Goal: Information Seeking & Learning: Learn about a topic

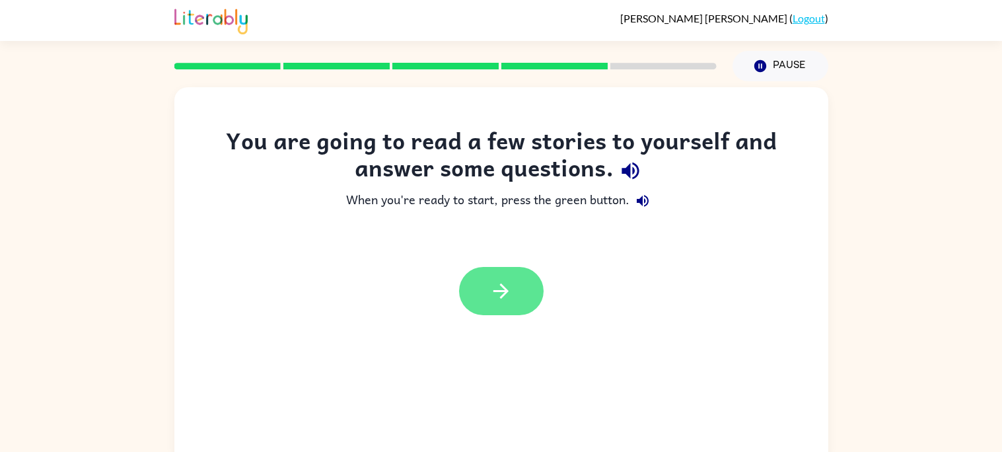
click at [476, 293] on button "button" at bounding box center [501, 291] width 85 height 48
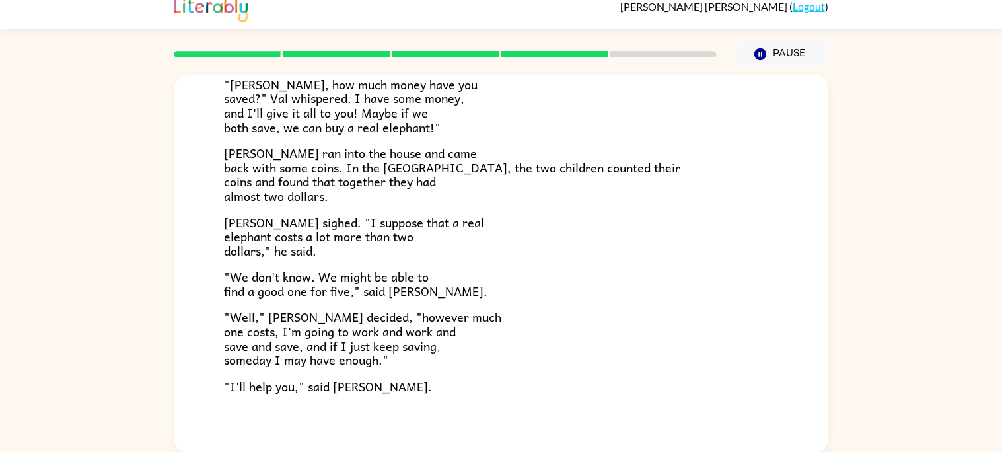
scroll to position [423, 0]
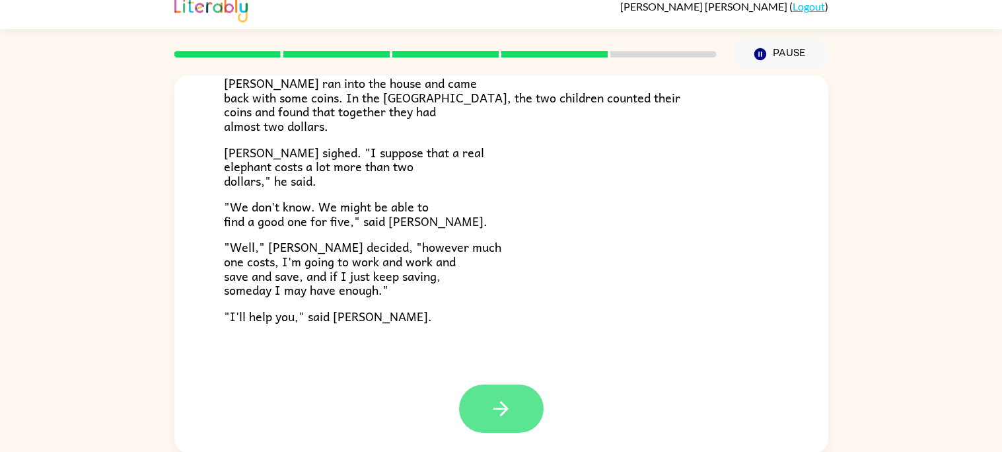
click at [499, 408] on icon "button" at bounding box center [500, 408] width 15 height 15
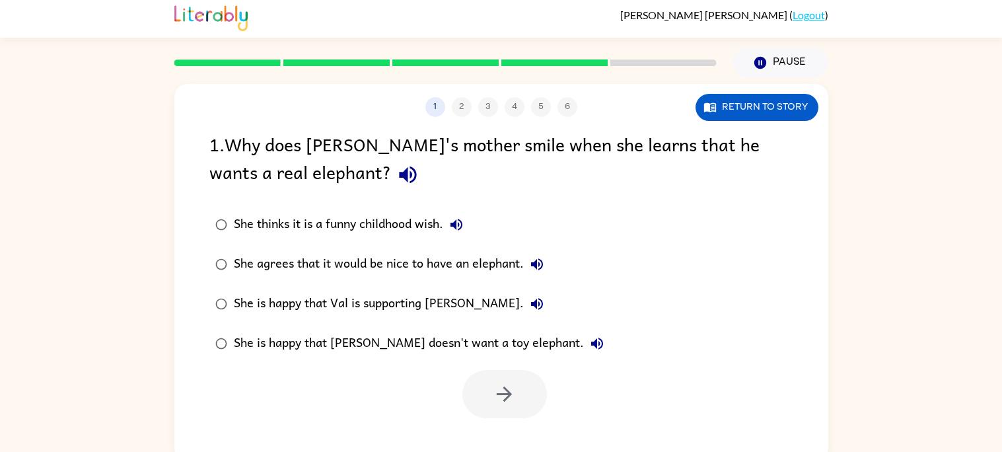
scroll to position [0, 0]
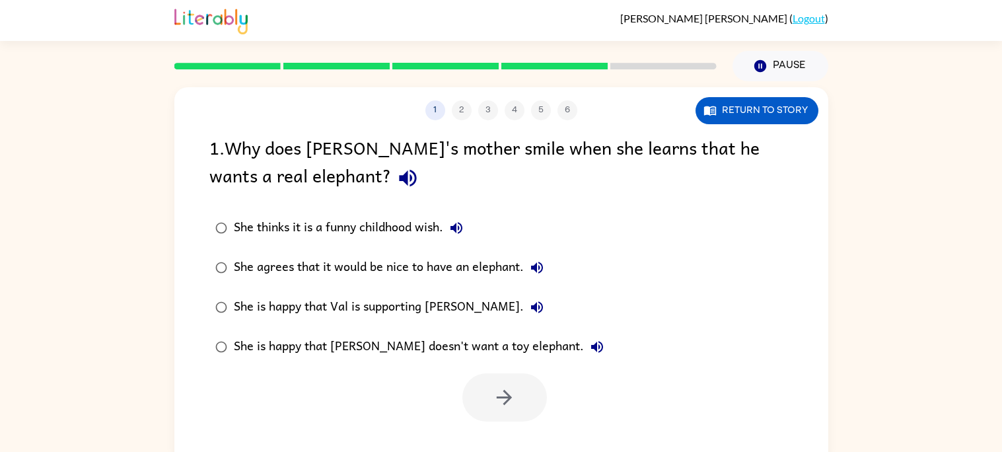
click at [351, 219] on div "She thinks it is a funny childhood wish." at bounding box center [352, 228] width 236 height 26
click at [500, 406] on icon "button" at bounding box center [504, 397] width 23 height 23
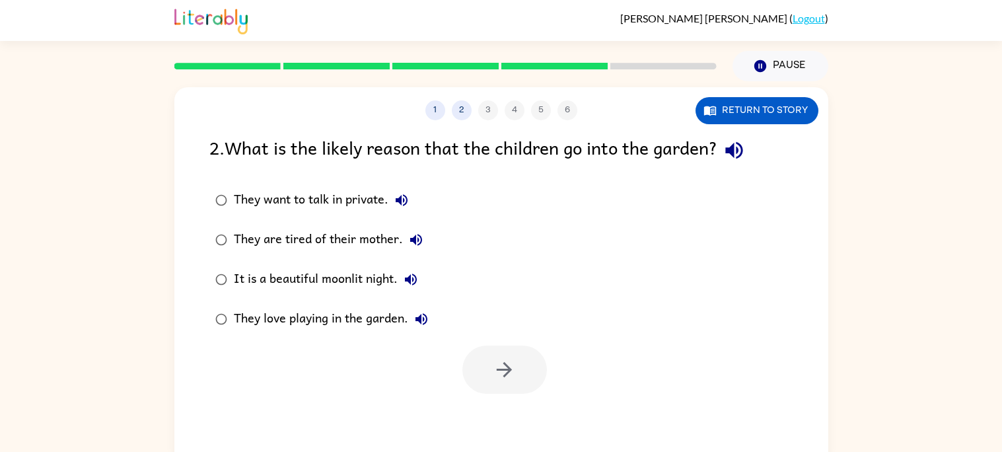
click at [275, 316] on div "They love playing in the garden." at bounding box center [334, 319] width 201 height 26
click at [497, 365] on icon "button" at bounding box center [504, 369] width 23 height 23
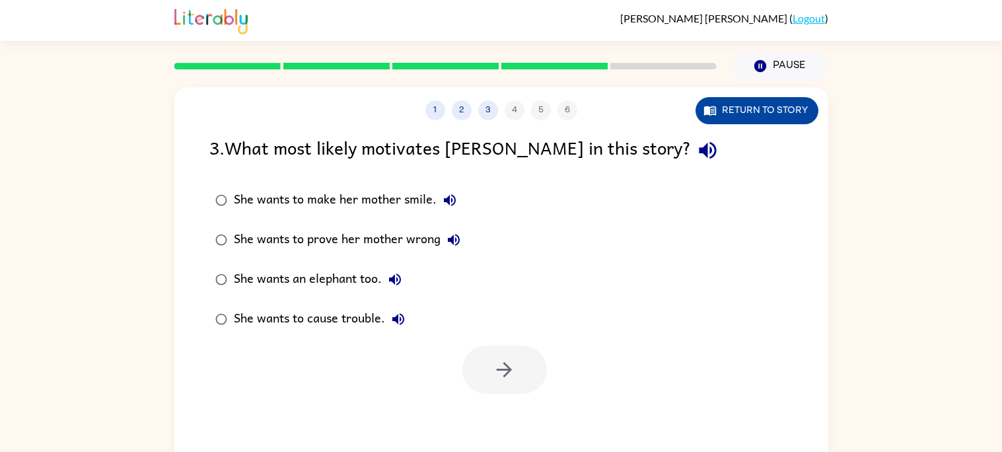
click at [769, 114] on button "Return to story" at bounding box center [757, 110] width 123 height 27
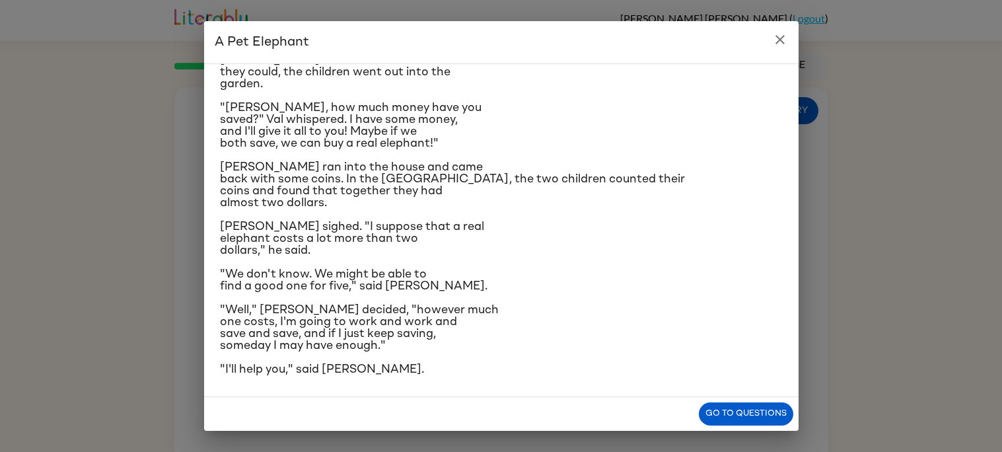
scroll to position [204, 0]
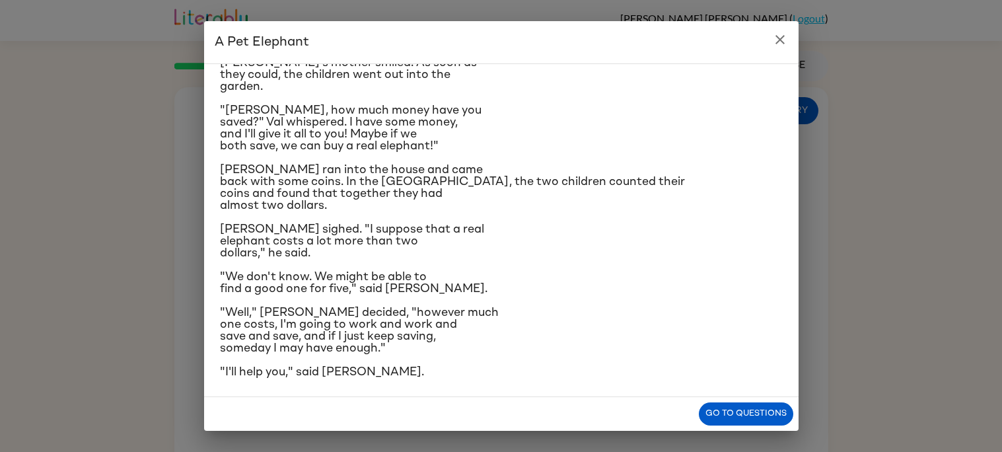
click at [781, 39] on icon "close" at bounding box center [780, 40] width 16 height 16
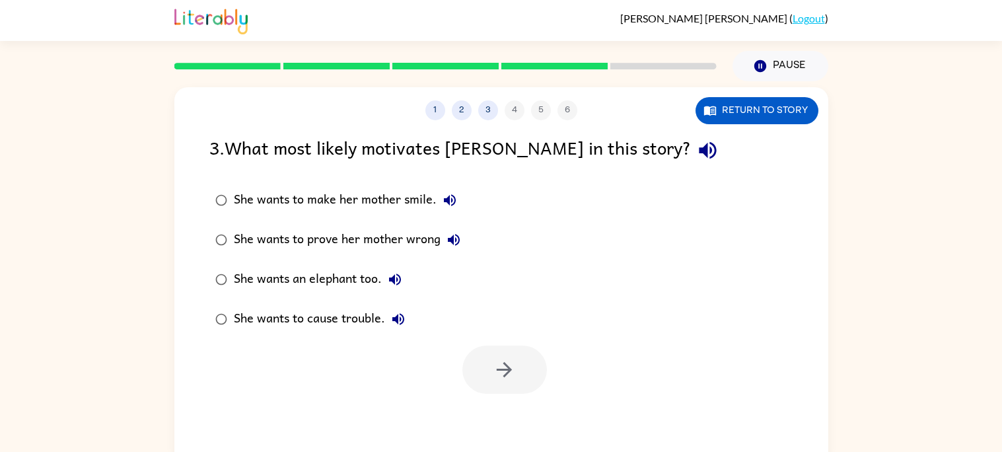
click at [265, 268] on div "She wants an elephant too." at bounding box center [321, 279] width 174 height 26
click at [481, 388] on button "button" at bounding box center [504, 369] width 85 height 48
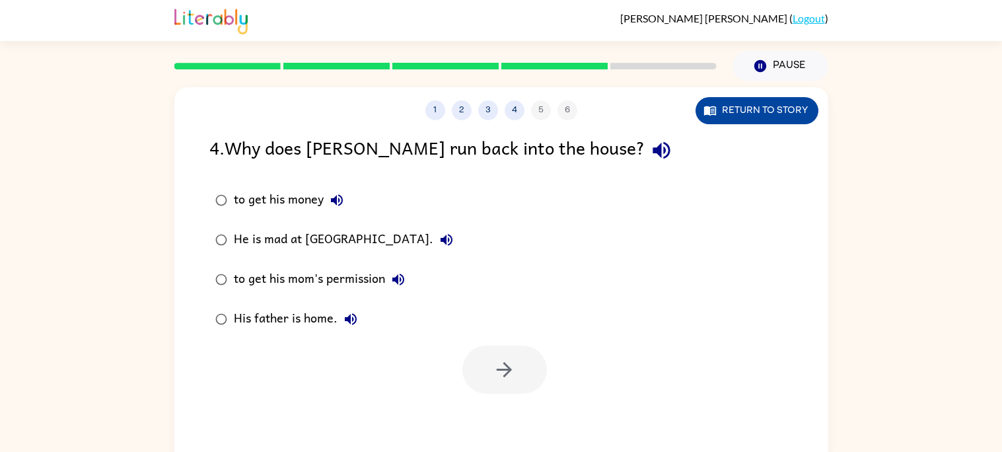
click at [759, 106] on button "Return to story" at bounding box center [757, 110] width 123 height 27
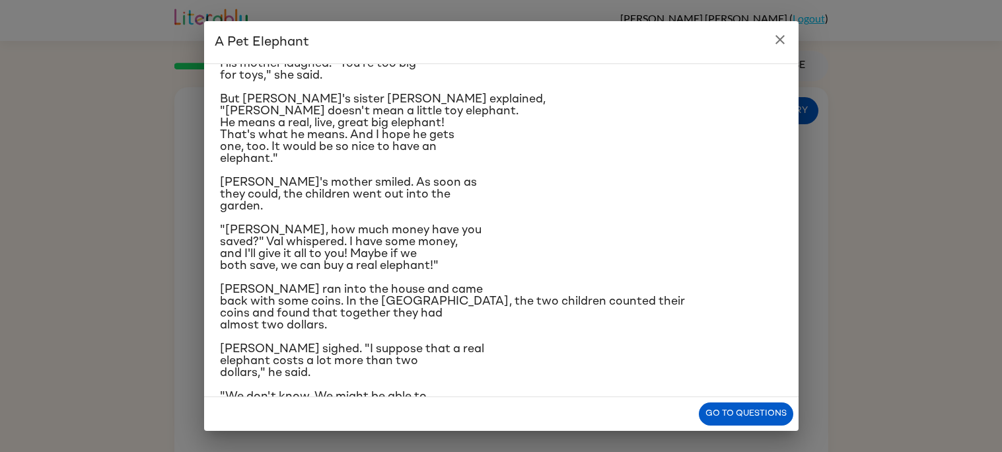
scroll to position [114, 0]
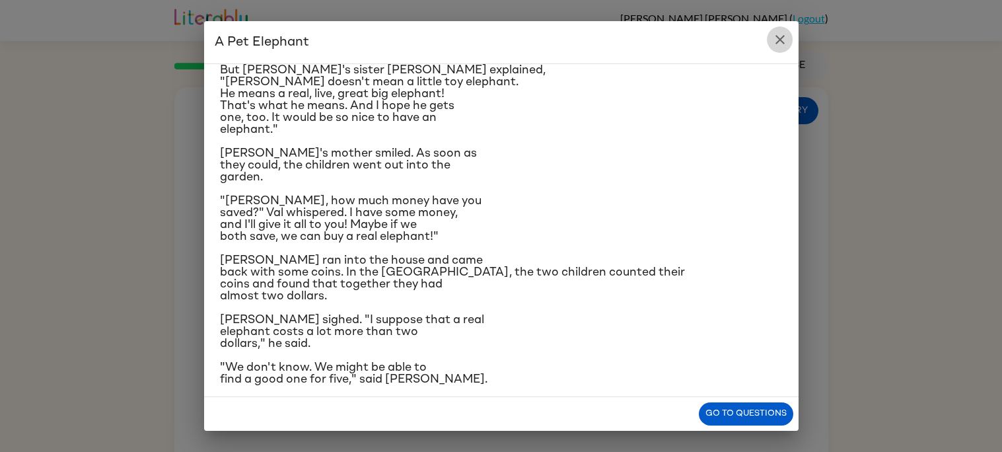
click at [782, 44] on icon "close" at bounding box center [780, 40] width 16 height 16
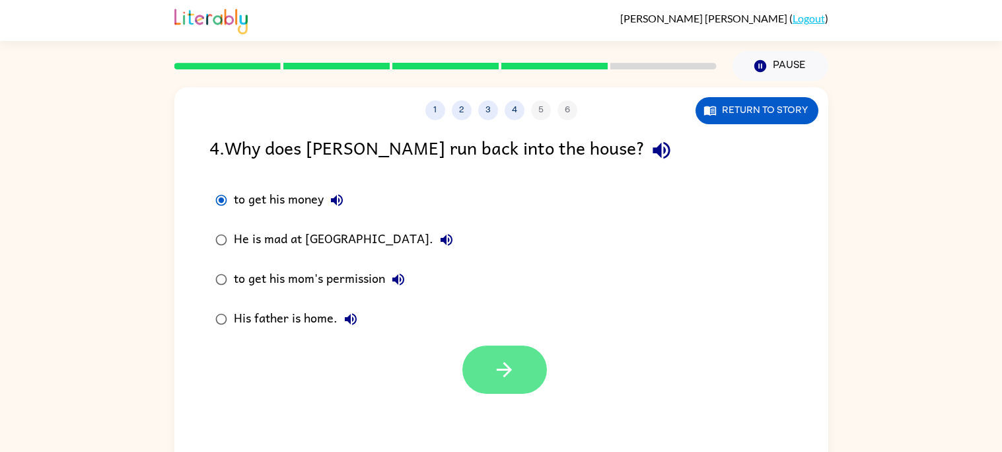
click at [517, 380] on button "button" at bounding box center [504, 369] width 85 height 48
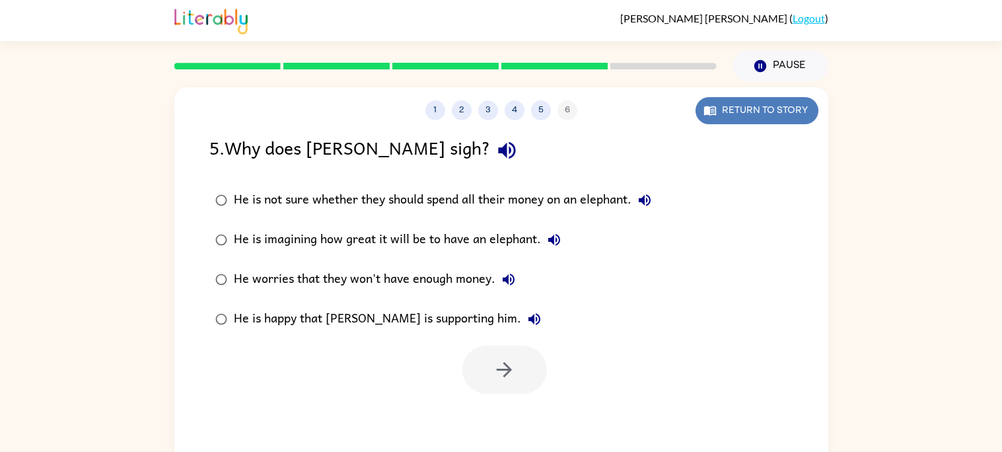
click at [739, 100] on button "Return to story" at bounding box center [757, 110] width 123 height 27
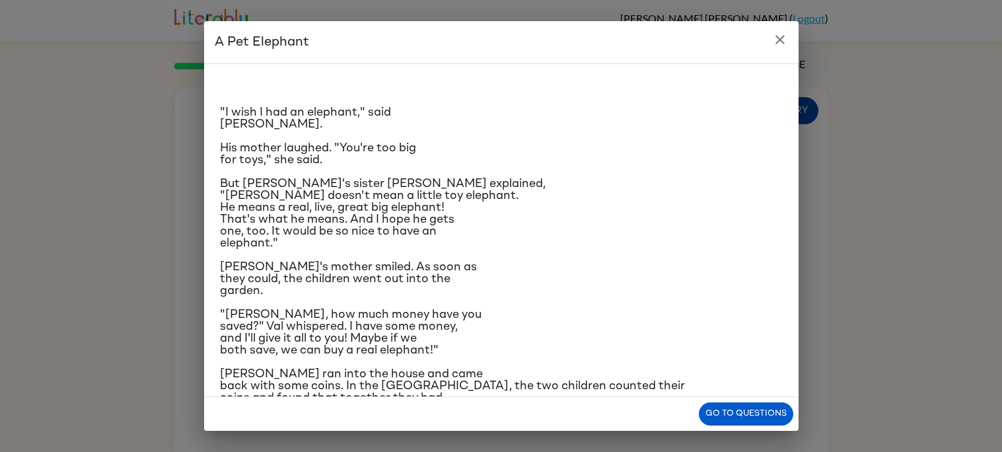
scroll to position [214, 0]
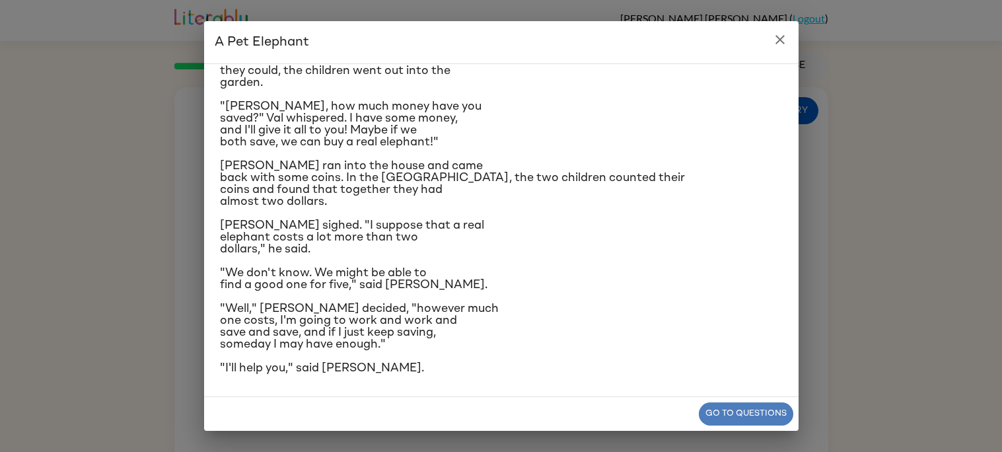
click at [709, 416] on button "Go to questions" at bounding box center [746, 413] width 94 height 23
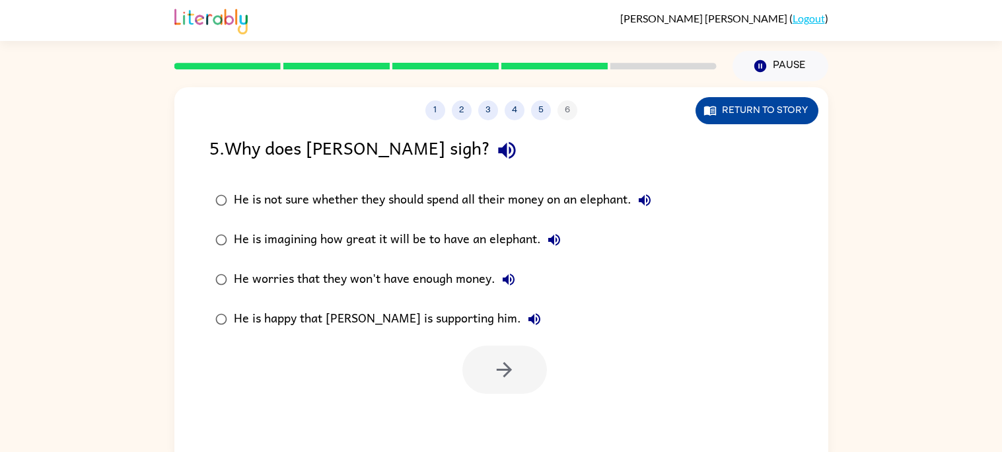
click at [774, 102] on button "Return to story" at bounding box center [757, 110] width 123 height 27
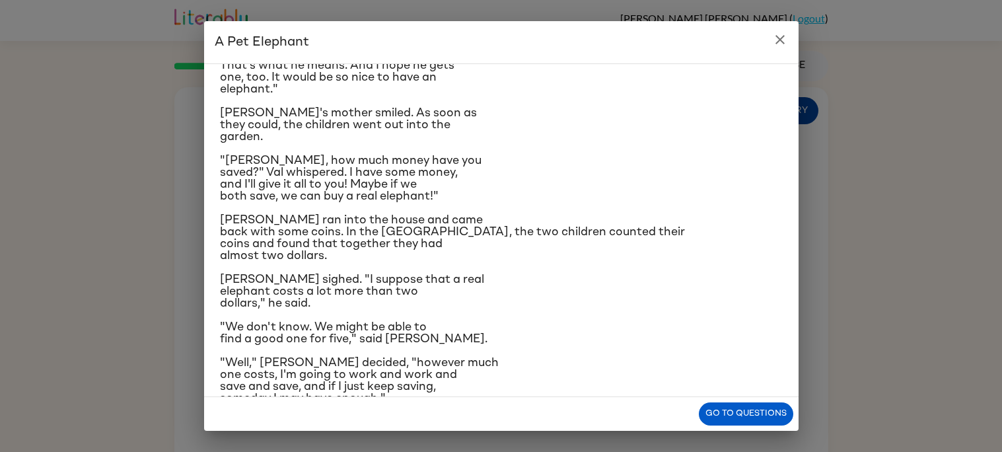
scroll to position [153, 0]
click at [782, 34] on icon "close" at bounding box center [780, 40] width 16 height 16
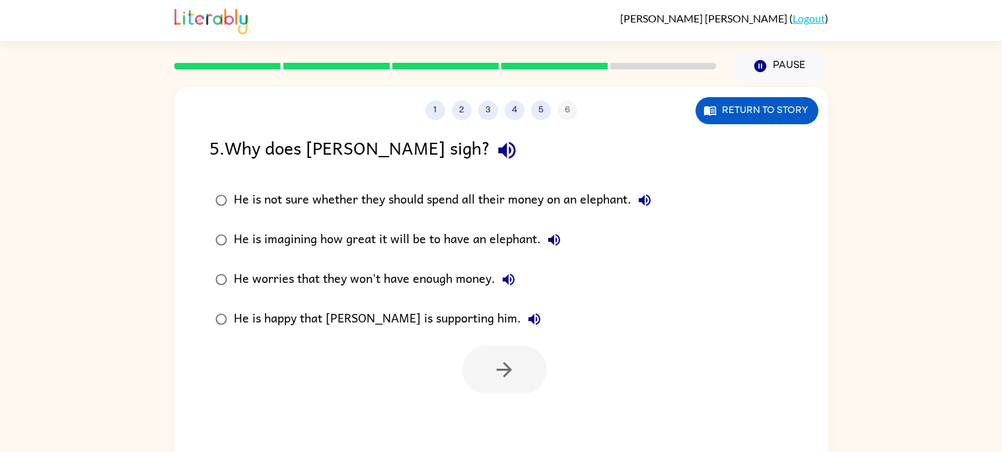
click at [301, 287] on div "He worries that they won't have enough money." at bounding box center [378, 279] width 288 height 26
click at [500, 377] on icon "button" at bounding box center [504, 369] width 23 height 23
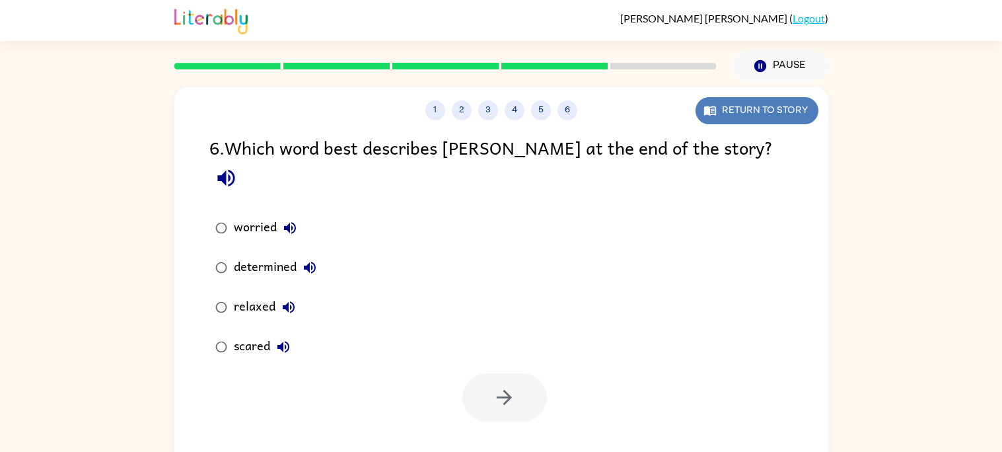
click at [786, 100] on button "Return to story" at bounding box center [757, 110] width 123 height 27
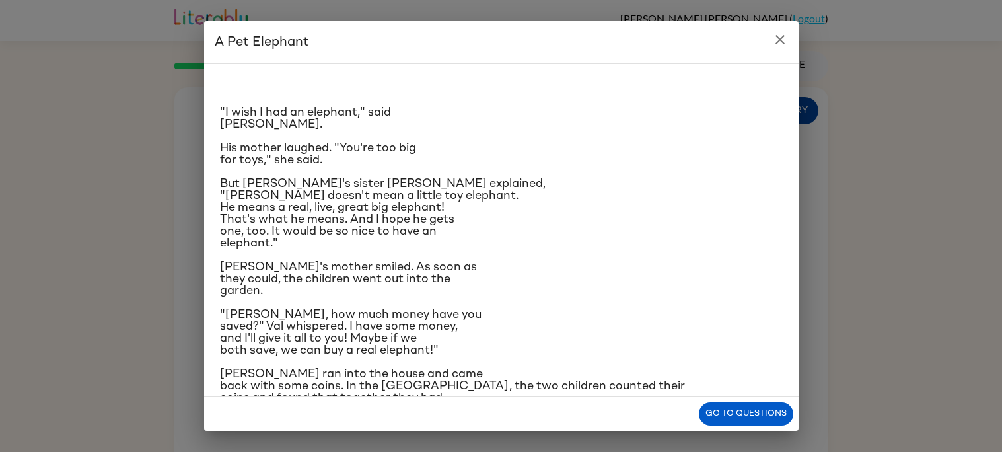
scroll to position [214, 0]
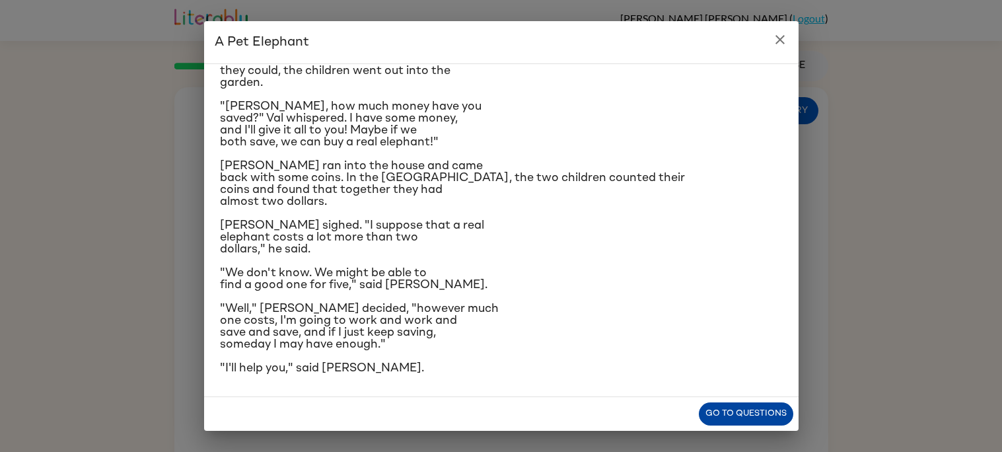
click at [744, 417] on button "Go to questions" at bounding box center [746, 413] width 94 height 23
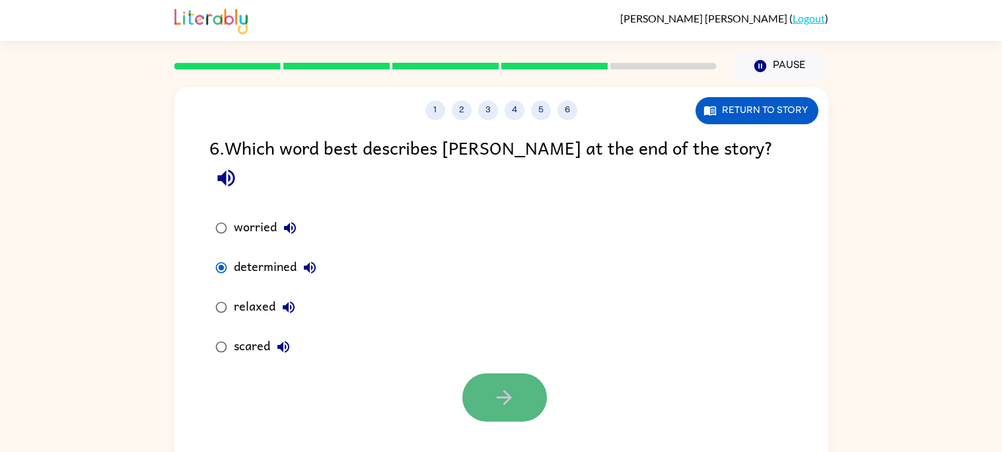
click at [500, 386] on icon "button" at bounding box center [504, 397] width 23 height 23
